Goal: Task Accomplishment & Management: Use online tool/utility

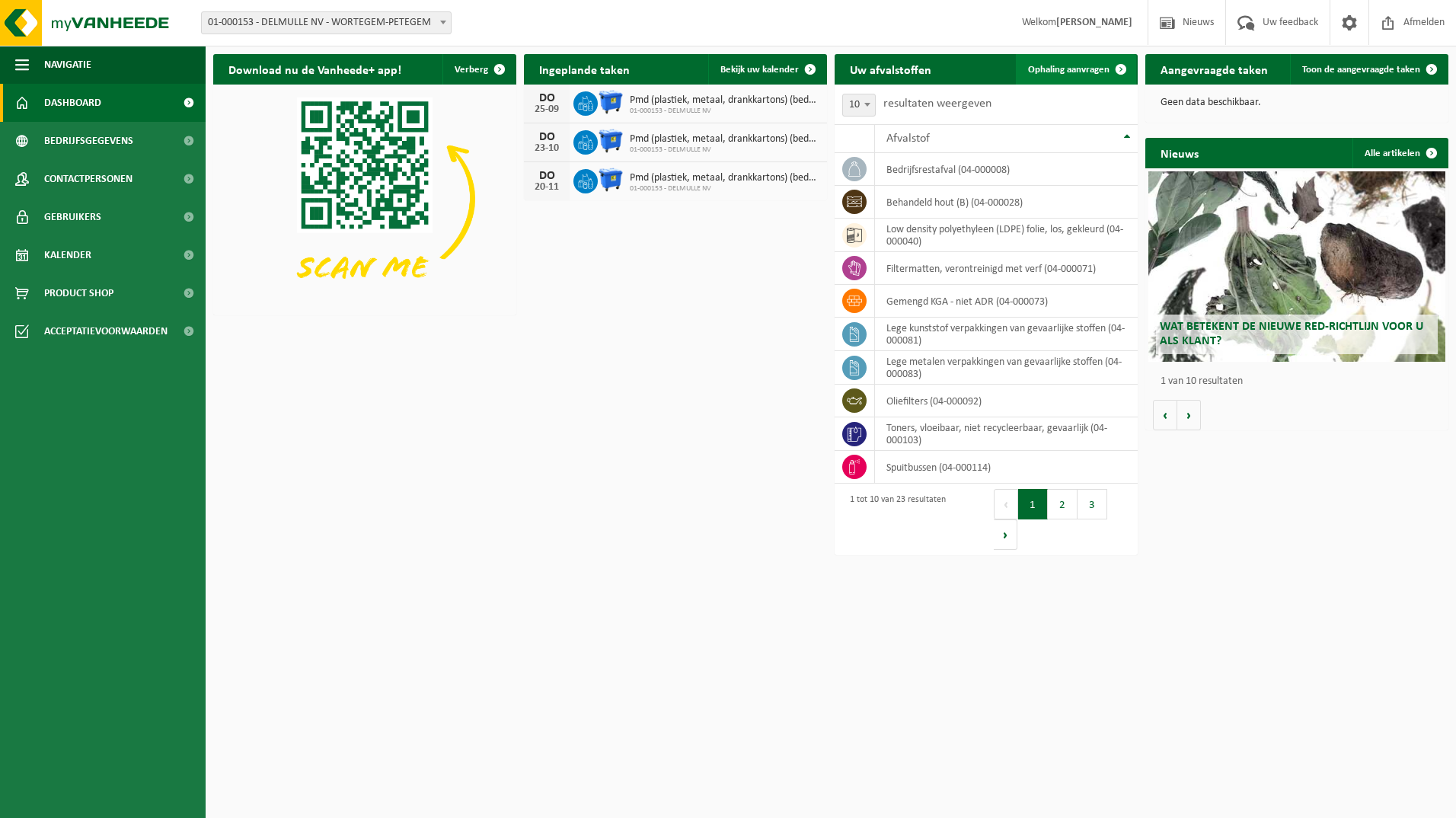
click at [1082, 70] on span "Ophaling aanvragen" at bounding box center [1069, 70] width 82 height 10
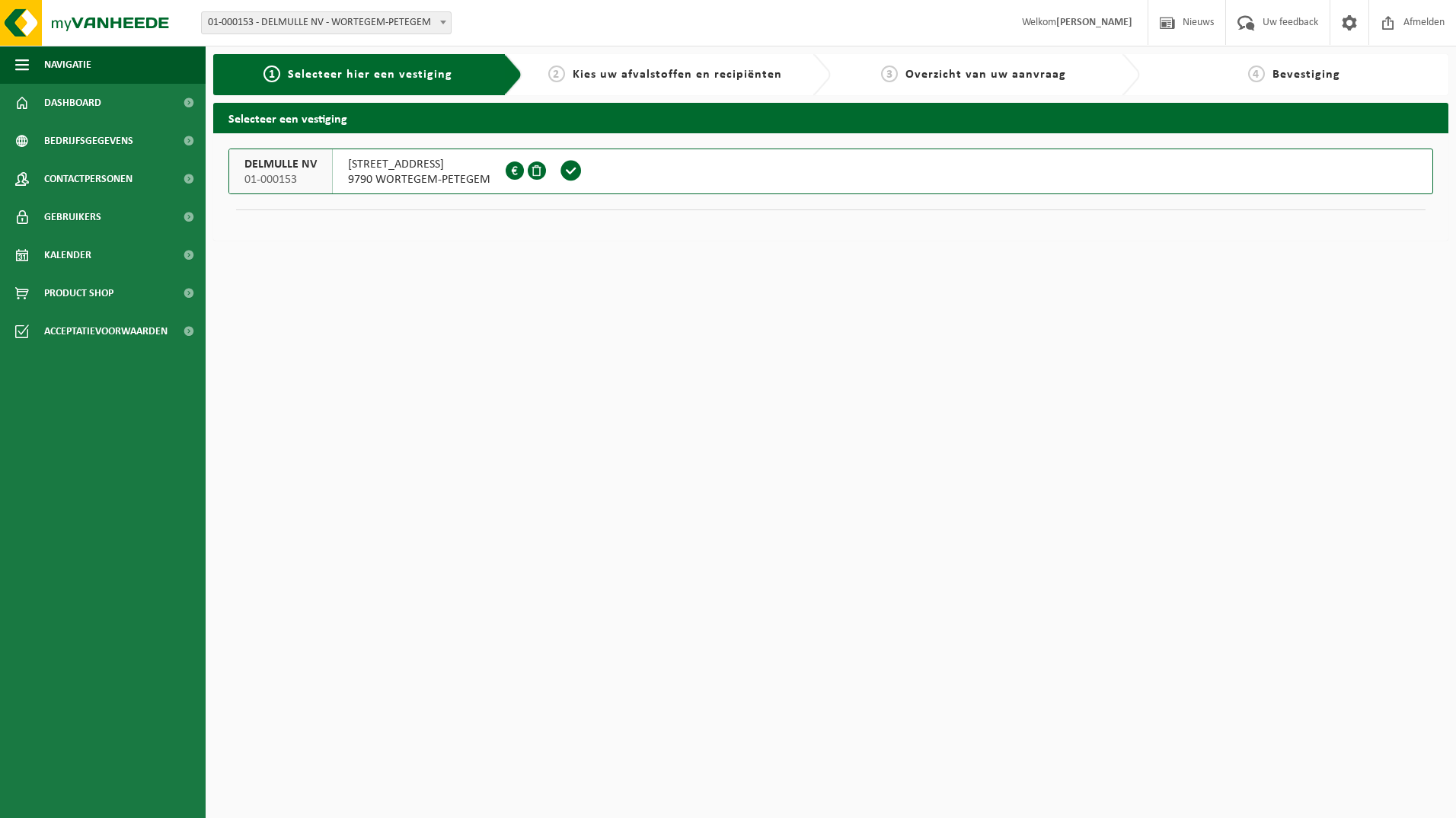
click at [428, 159] on span "WAREGEMSEWEG 146" at bounding box center [419, 165] width 142 height 15
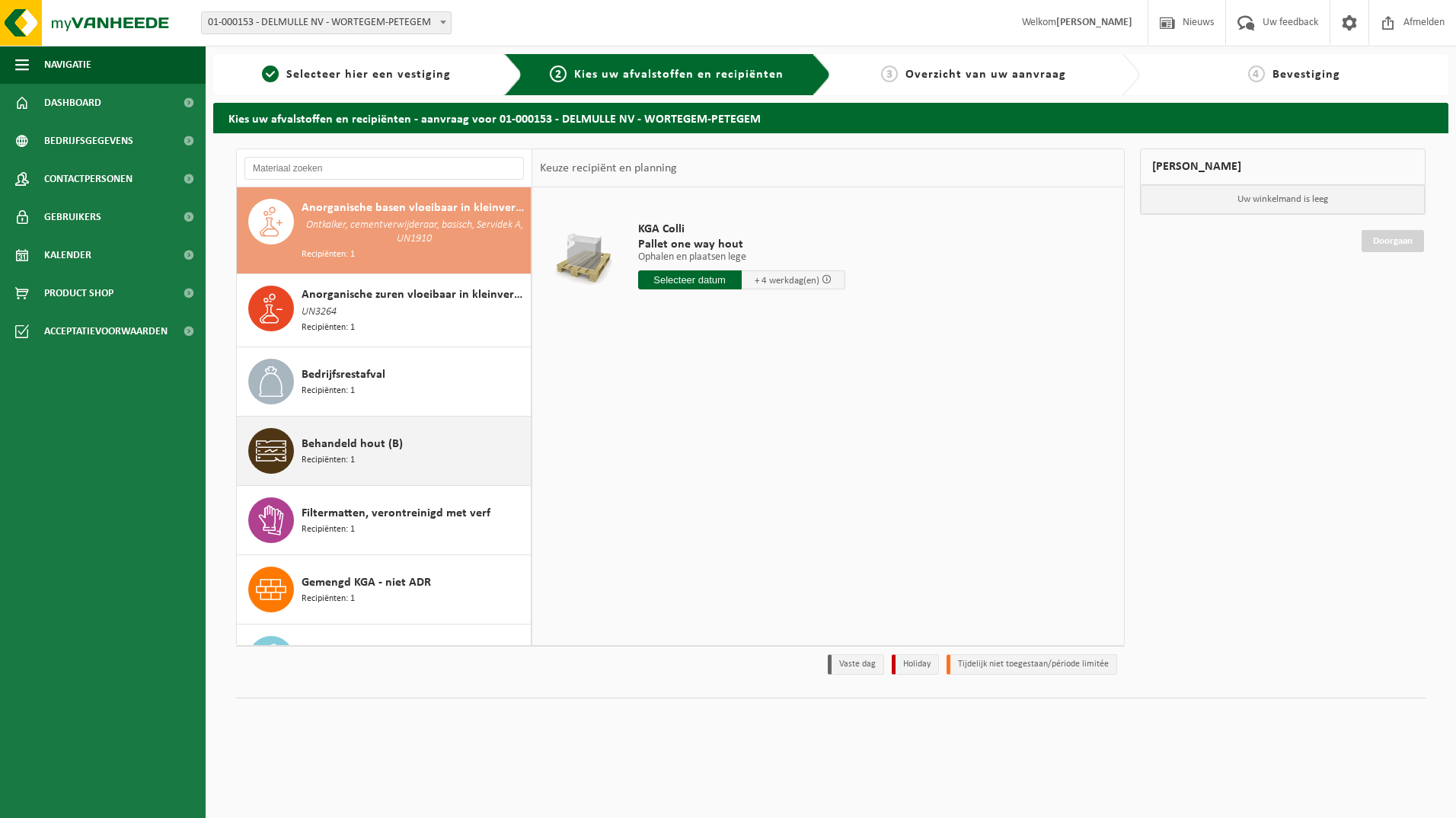
click at [269, 444] on icon at bounding box center [271, 451] width 31 height 21
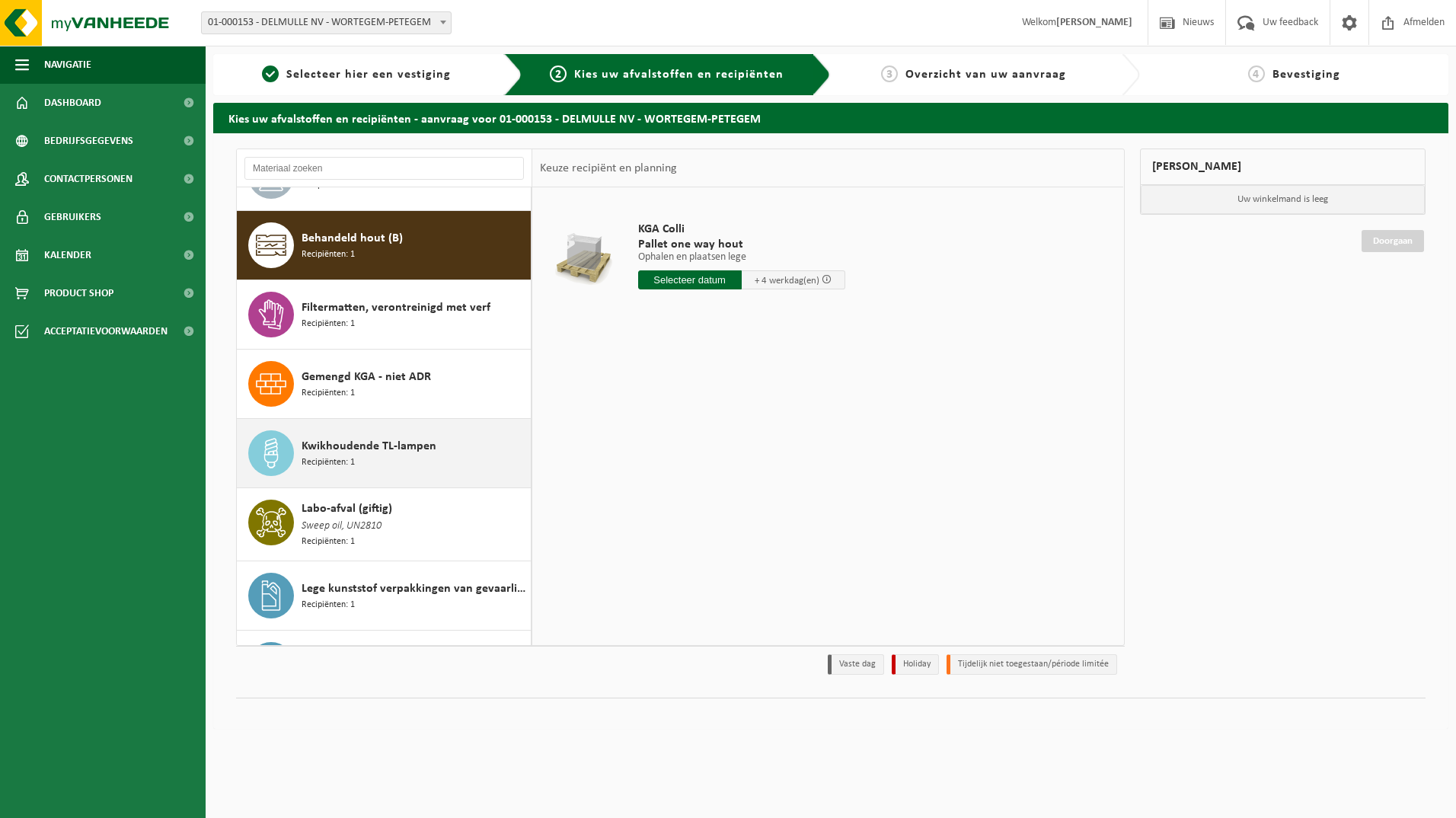
scroll to position [224, 0]
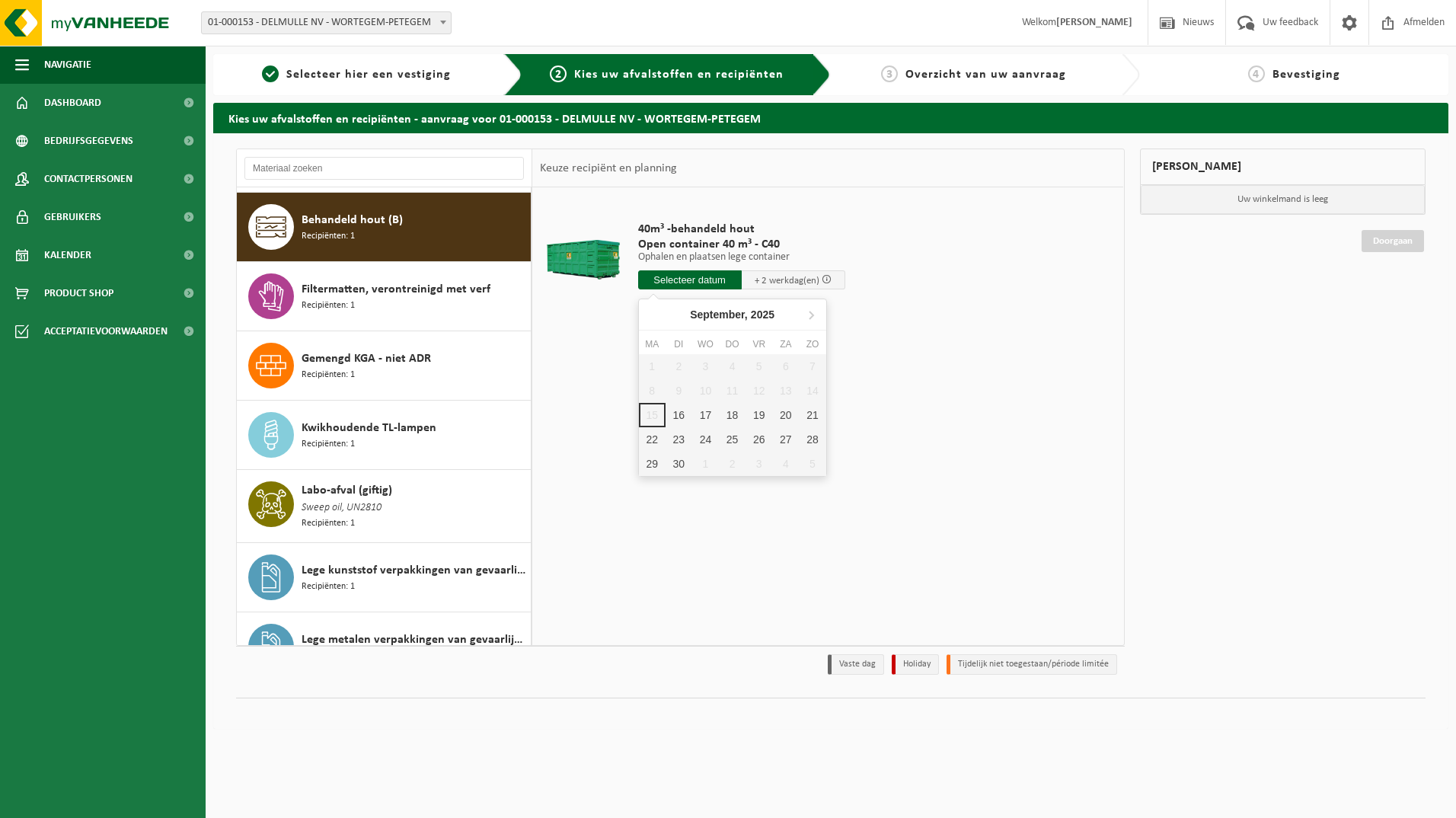
click at [698, 279] on input "text" at bounding box center [689, 279] width 103 height 19
click at [677, 412] on div "16" at bounding box center [679, 416] width 27 height 24
type input "Van 2025-09-16"
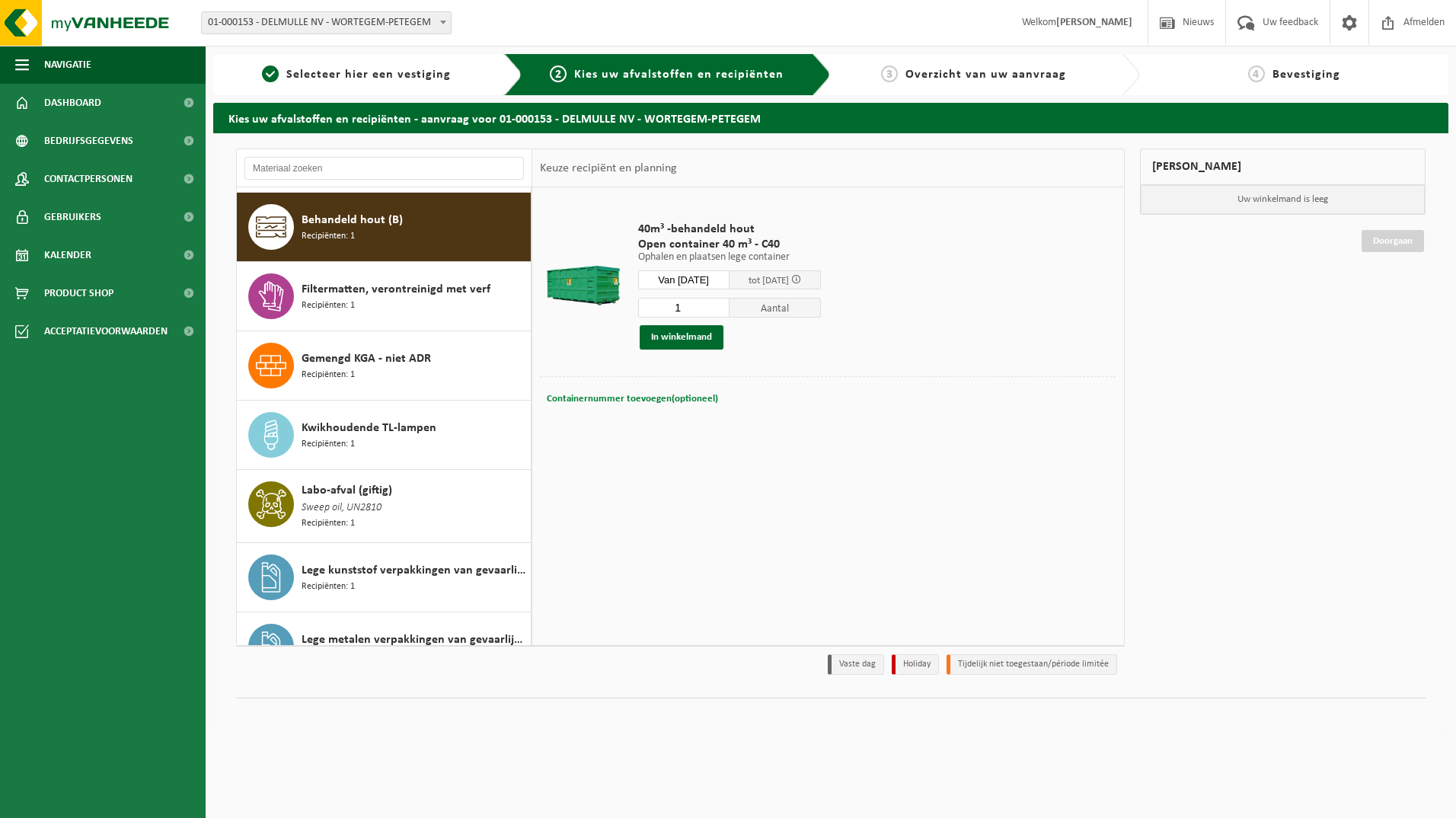
click at [648, 399] on span "Containernummer toevoegen(optioneel)" at bounding box center [633, 399] width 171 height 10
click at [723, 458] on div "40m³ -behandeld hout Open container 40 m³ - C40 Ophalen en plaatsen lege contai…" at bounding box center [828, 416] width 591 height 457
click at [707, 341] on button "In winkelmand" at bounding box center [682, 337] width 84 height 24
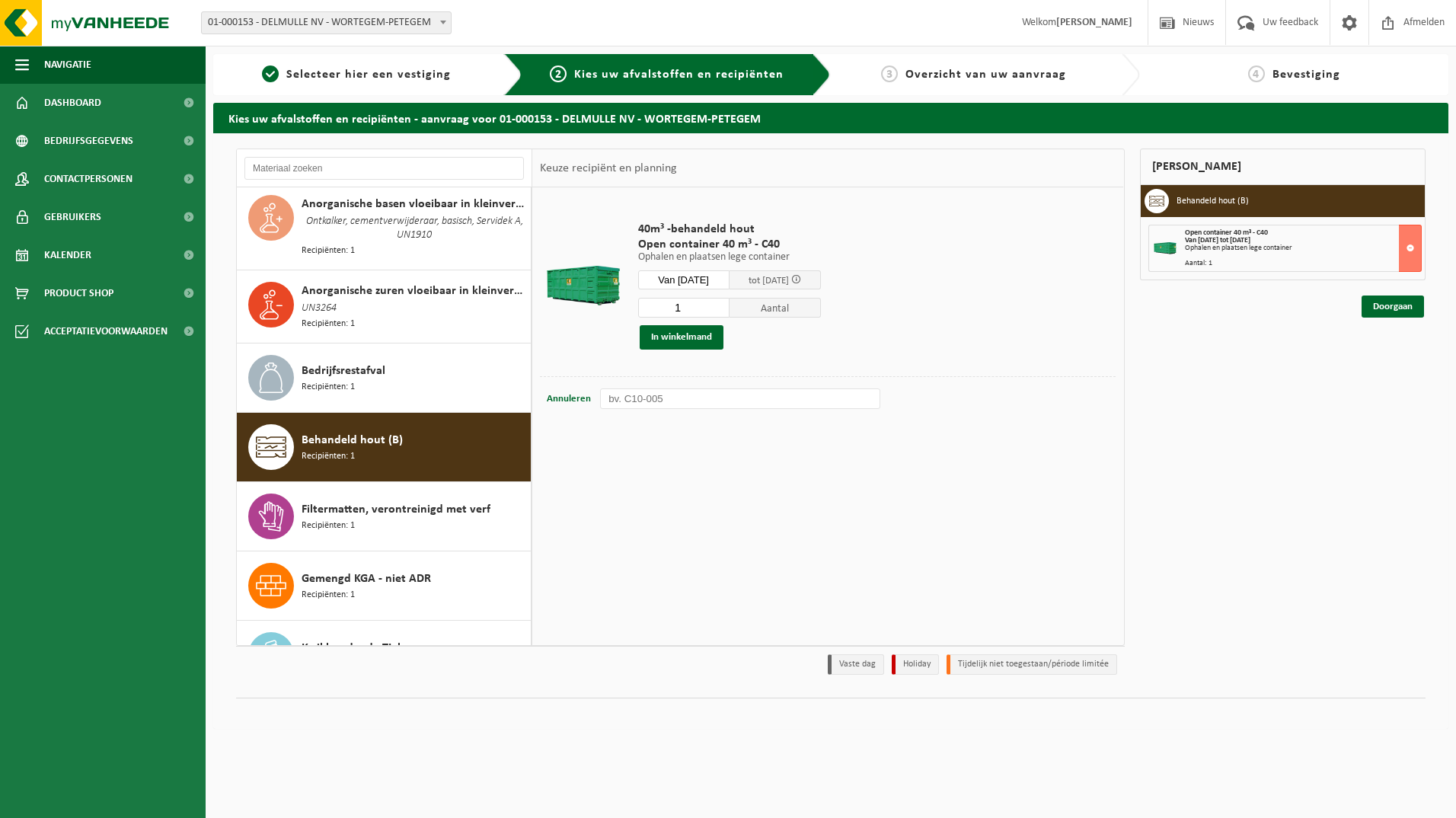
scroll to position [0, 0]
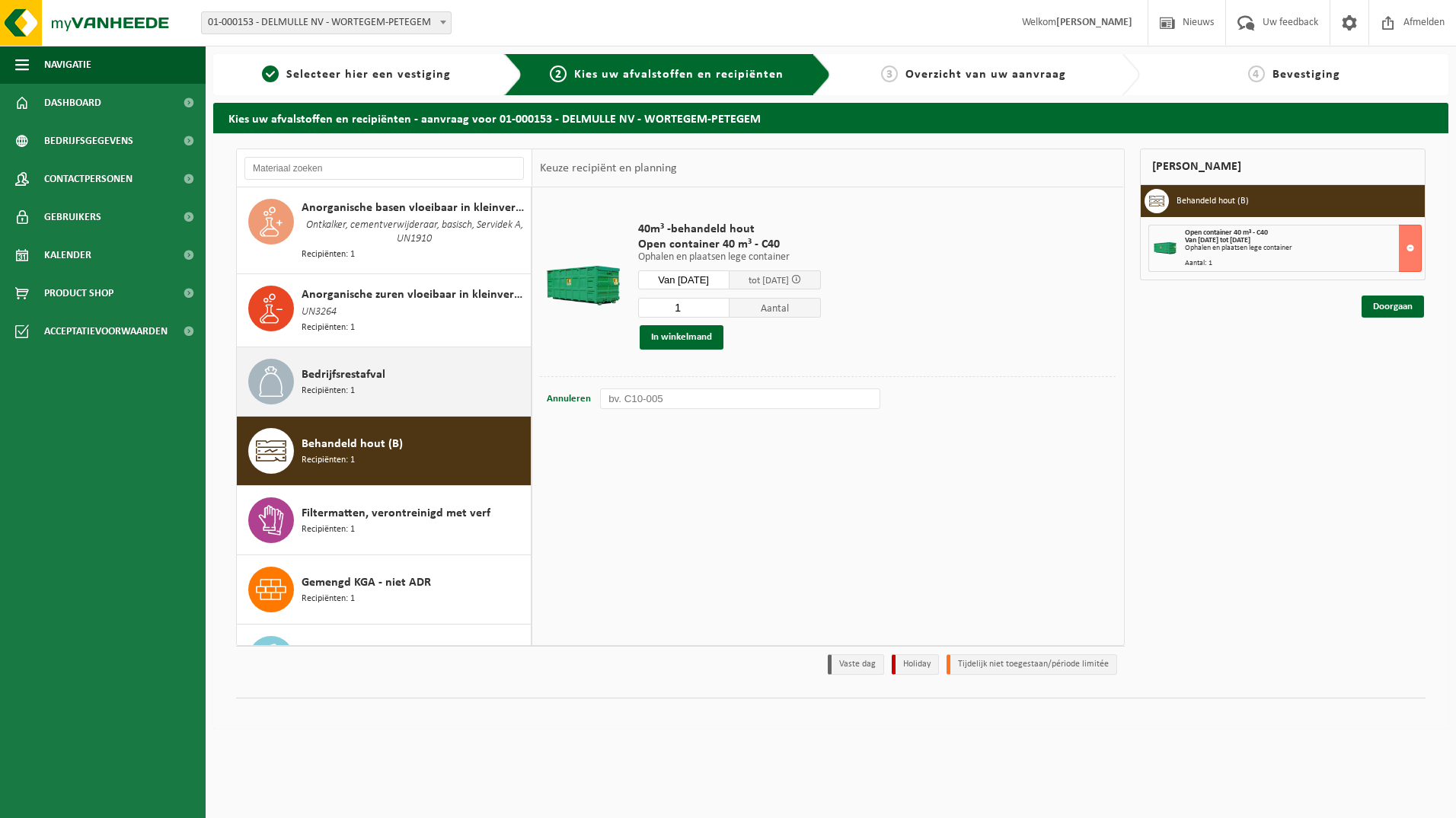
click at [328, 373] on span "Bedrijfsrestafval" at bounding box center [344, 375] width 84 height 18
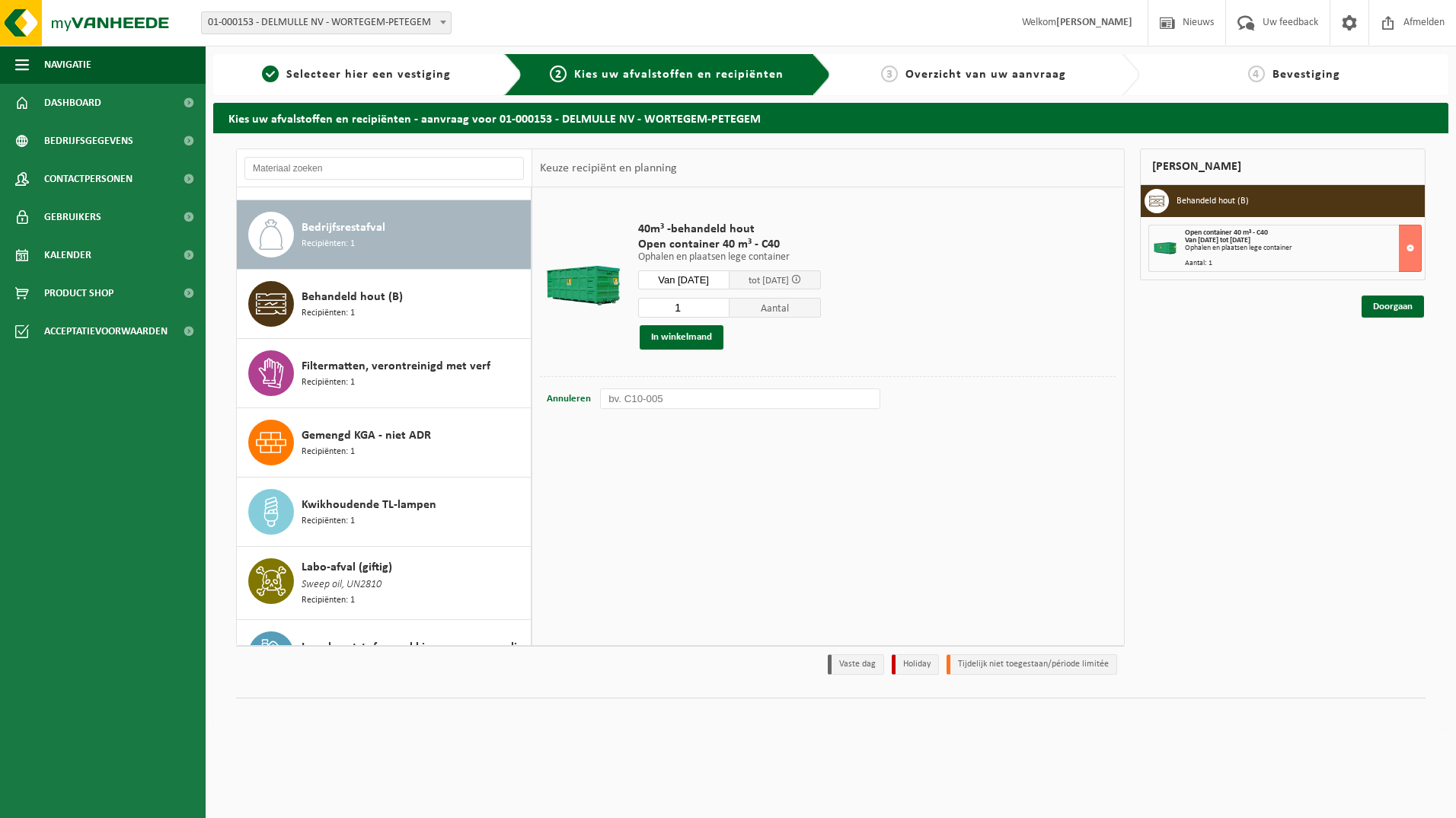
scroll to position [155, 0]
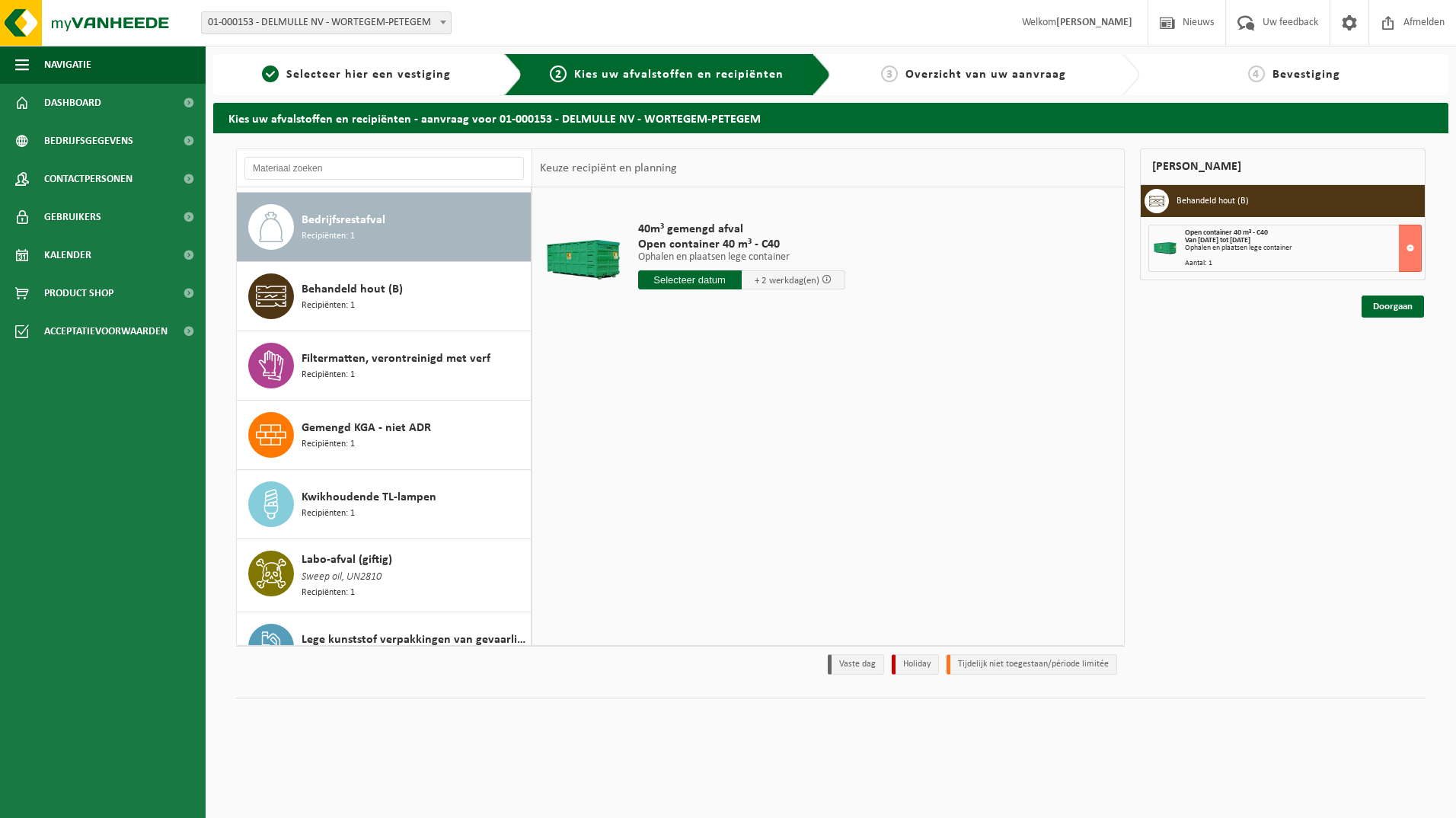
click at [691, 279] on input "text" at bounding box center [689, 279] width 103 height 19
click at [686, 414] on div "16" at bounding box center [679, 416] width 27 height 24
type input "Van 2025-09-16"
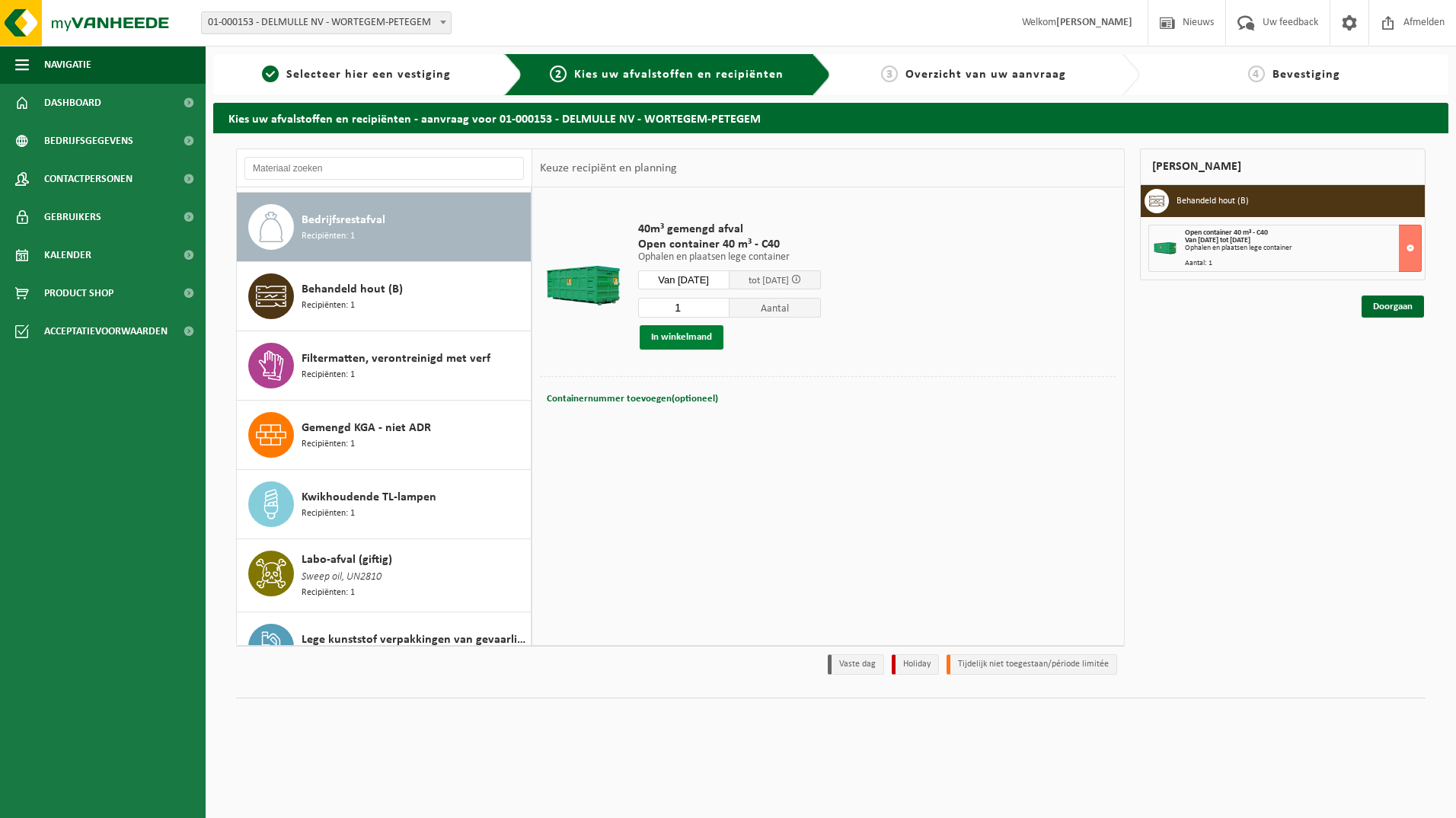
click at [705, 337] on button "In winkelmand" at bounding box center [682, 337] width 84 height 24
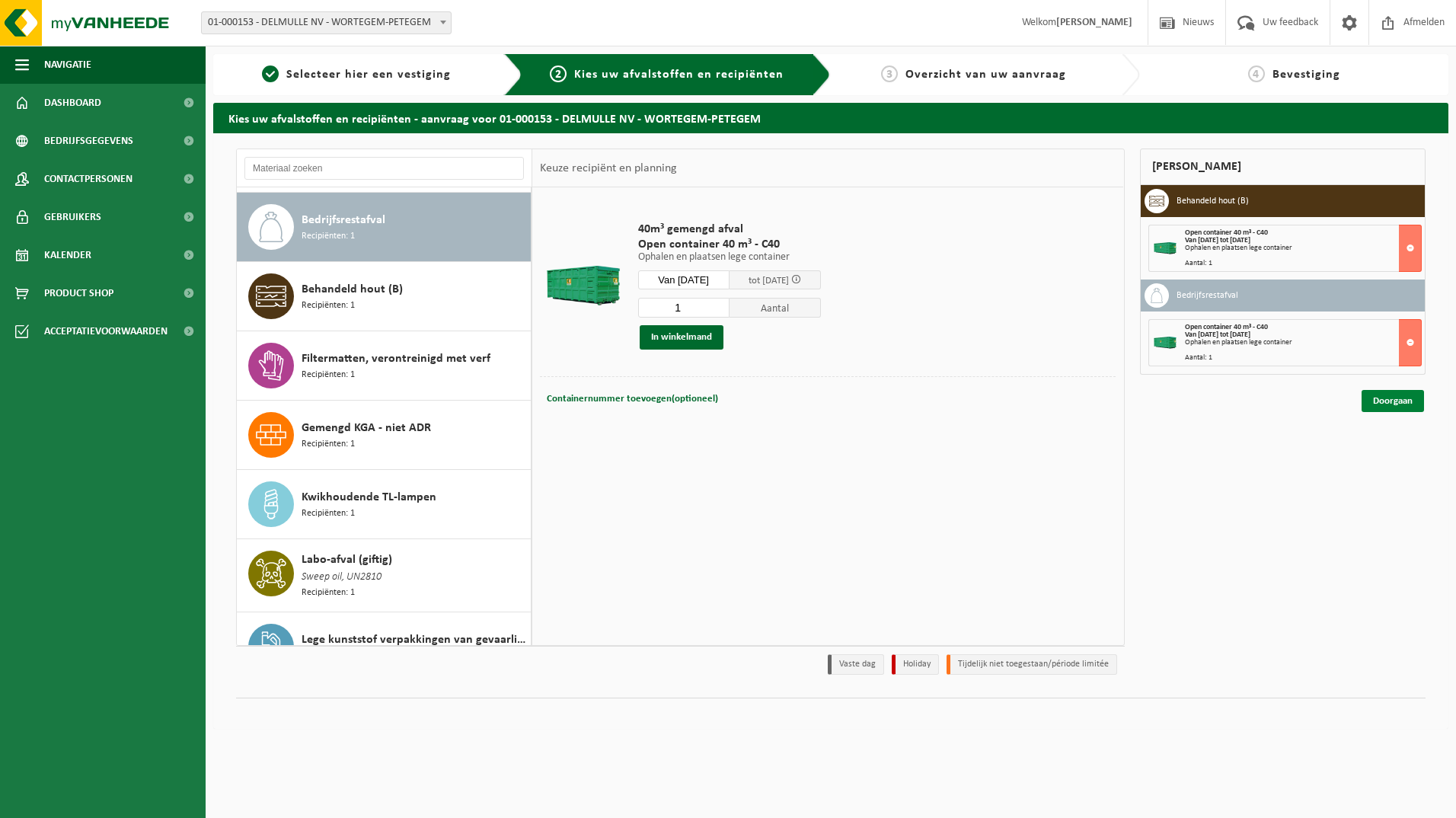
click at [1401, 402] on link "Doorgaan" at bounding box center [1393, 401] width 63 height 22
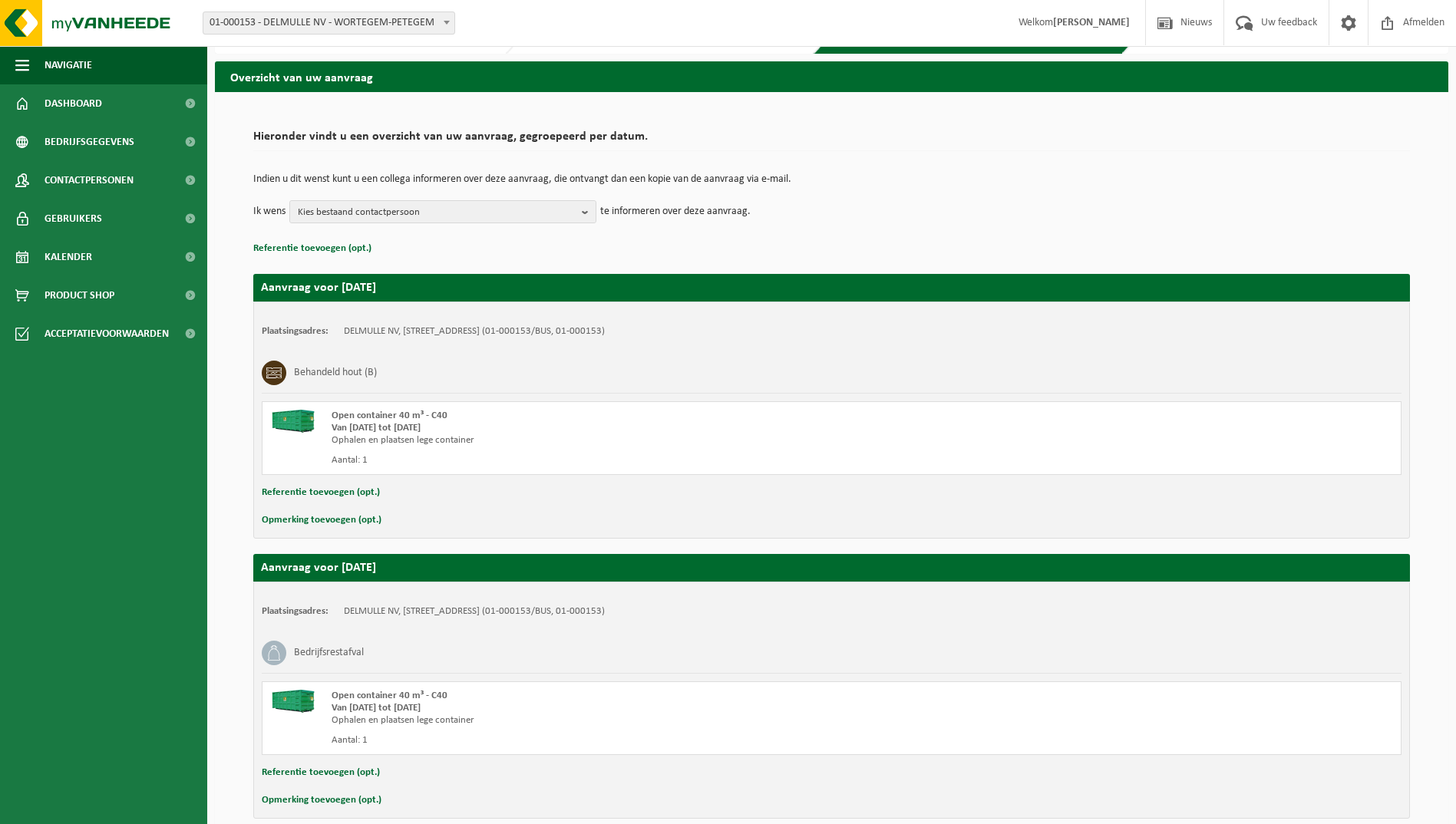
scroll to position [114, 0]
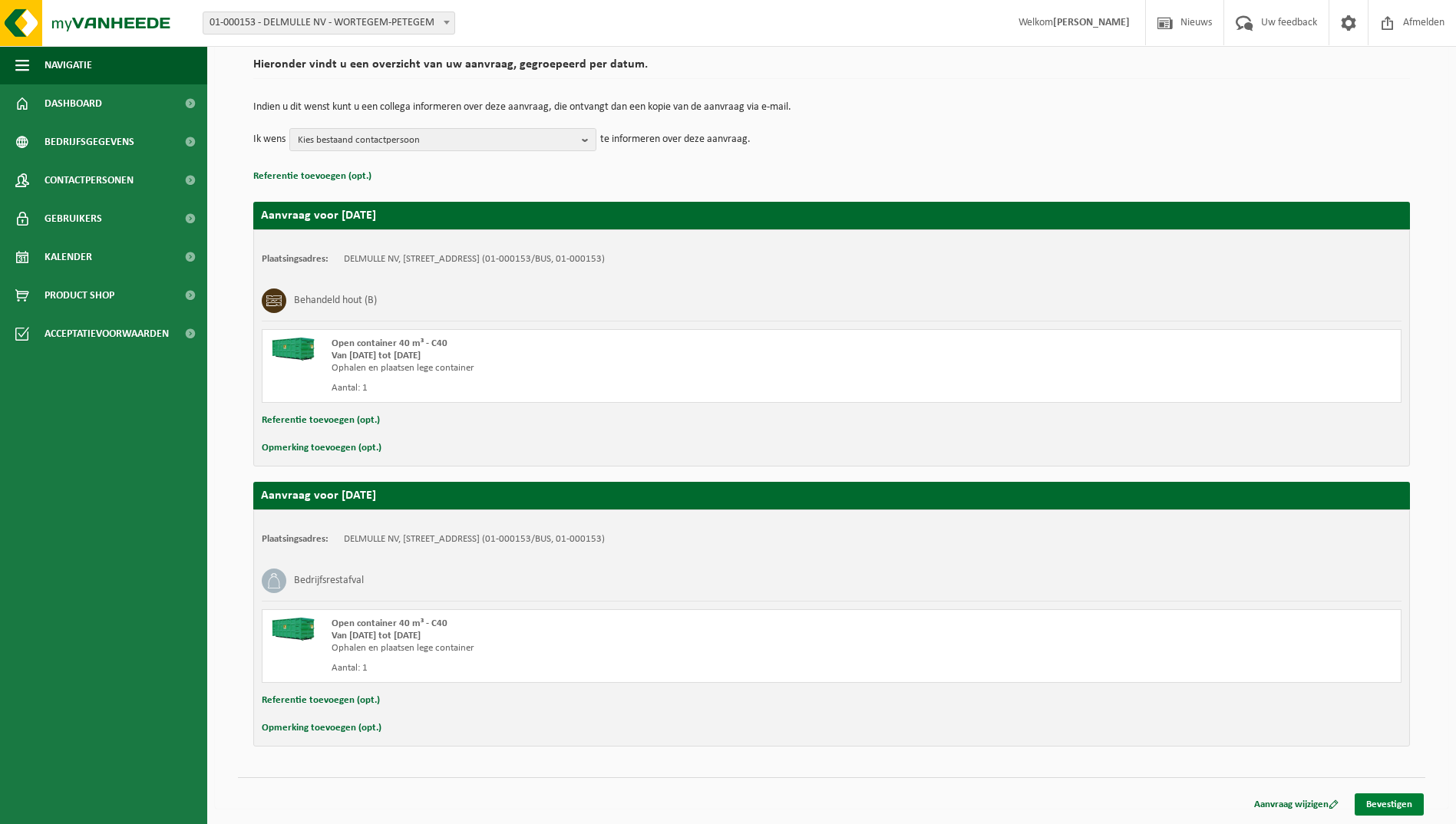
click at [1388, 802] on link "Bevestigen" at bounding box center [1390, 804] width 69 height 22
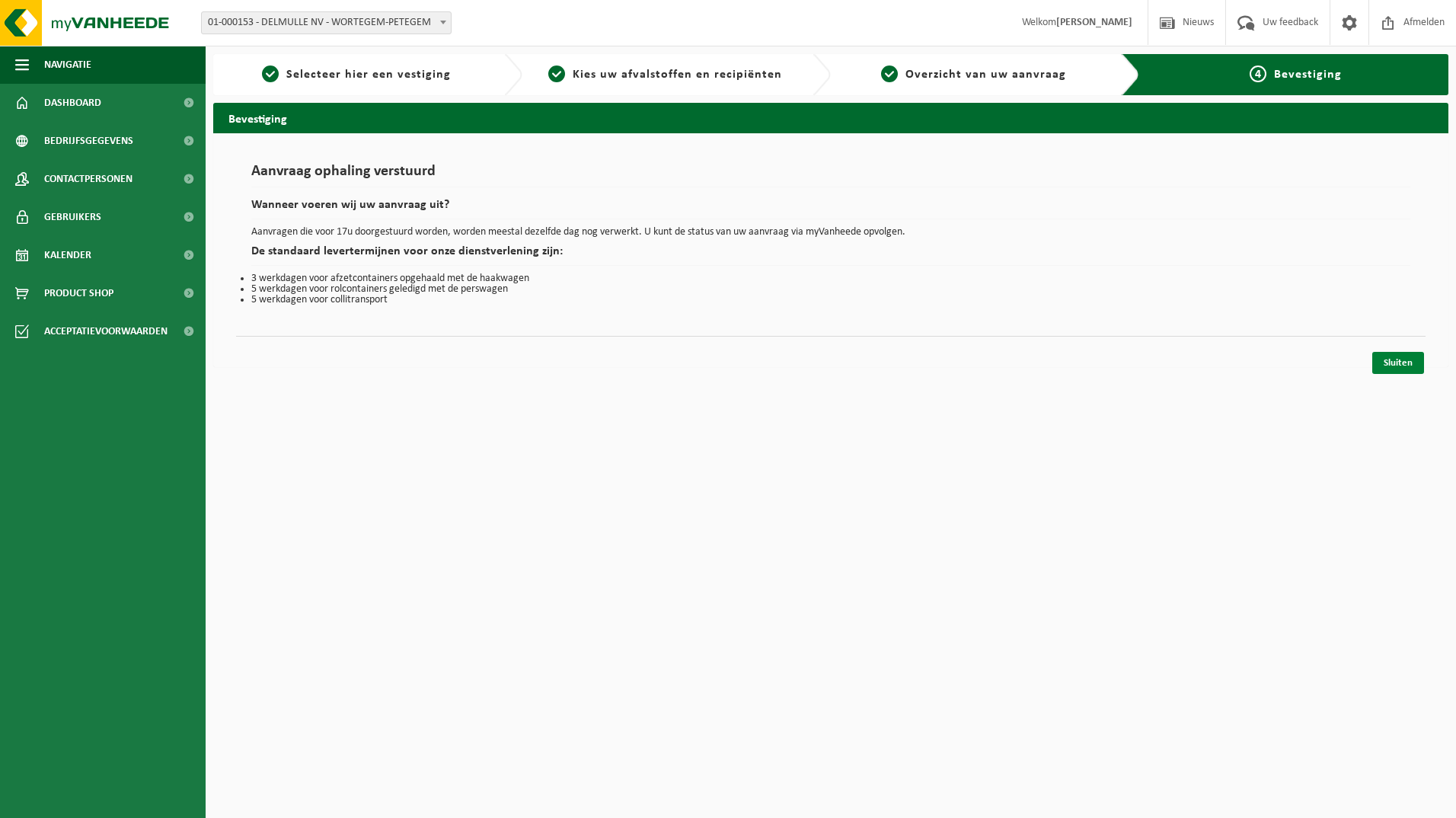
click at [1406, 361] on link "Sluiten" at bounding box center [1399, 363] width 52 height 22
